Goal: Find specific page/section: Find specific page/section

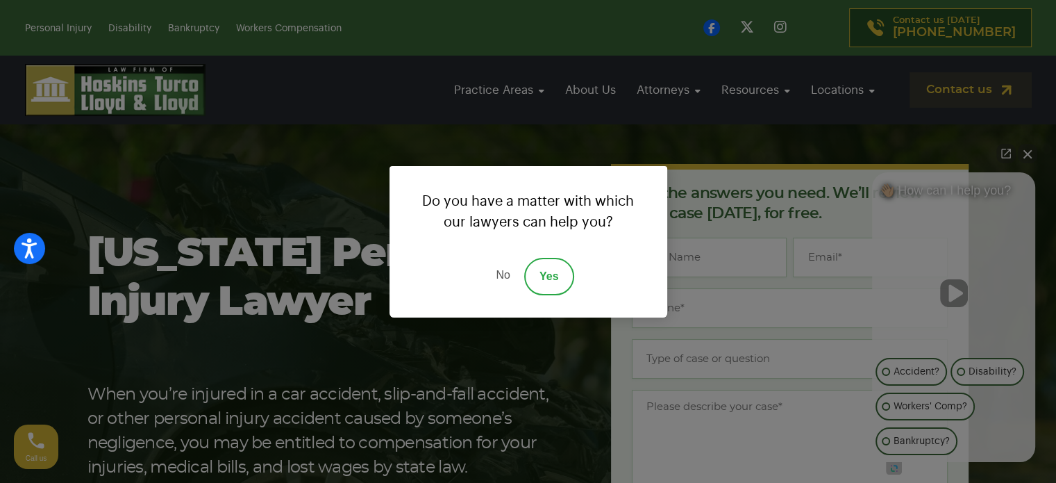
click at [458, 140] on div "Do you have a matter with which our lawyers can help you? No Yes" at bounding box center [528, 241] width 1056 height 483
click at [502, 276] on link "No" at bounding box center [503, 277] width 42 height 38
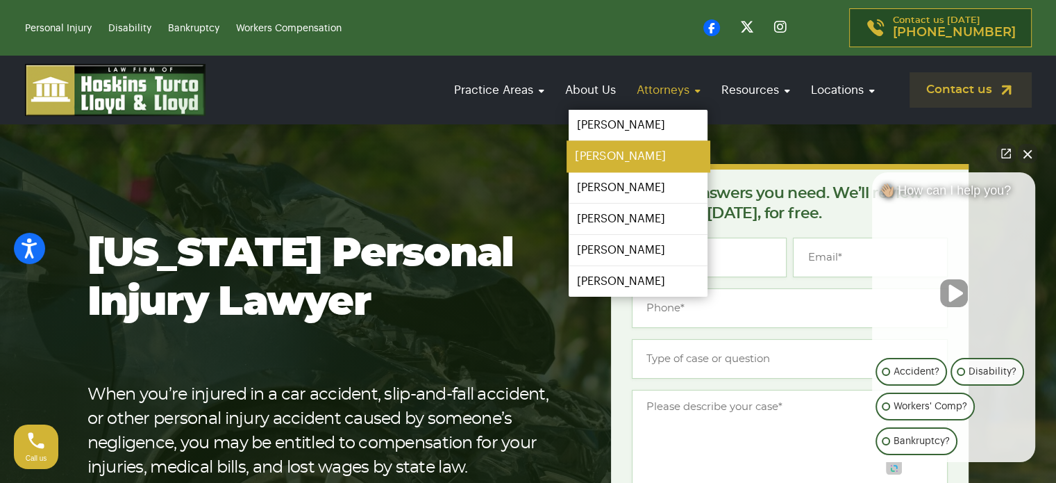
click at [619, 156] on link "[PERSON_NAME]" at bounding box center [638, 156] width 143 height 31
